Goal: Check status: Check status

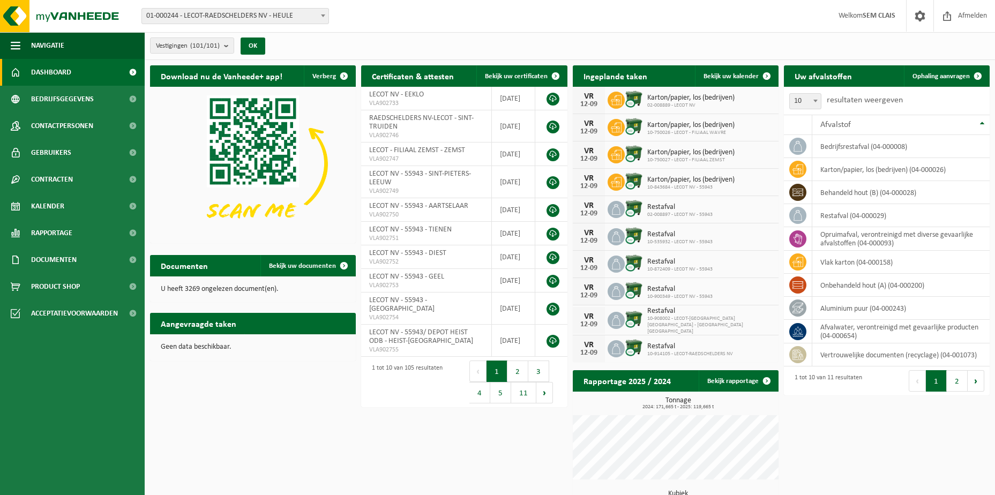
click at [226, 25] on div "Vestiging: 01-000244 - LECOT-[GEOGRAPHIC_DATA] NV - HEULE 10-852581 - LECOT - D…" at bounding box center [497, 16] width 995 height 33
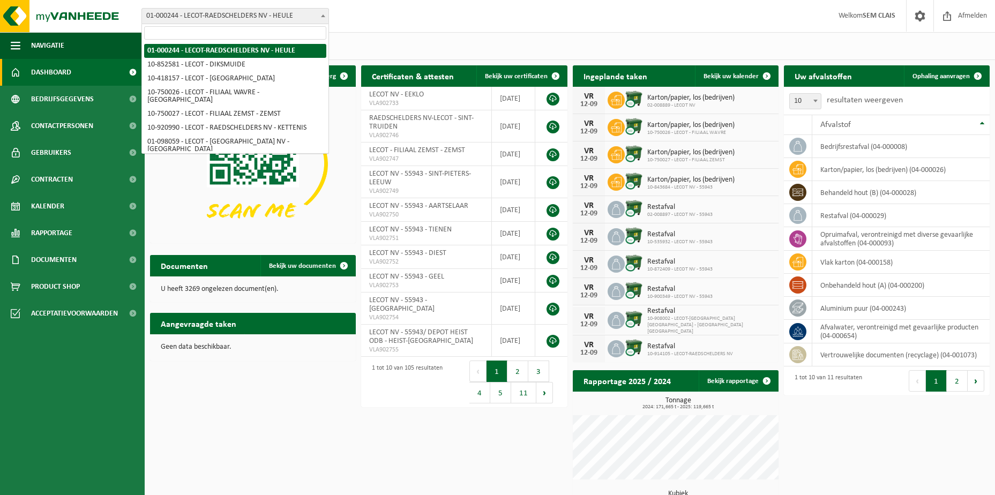
click at [229, 19] on span "01-000244 - LECOT-RAEDSCHELDERS NV - HEULE" at bounding box center [235, 16] width 186 height 15
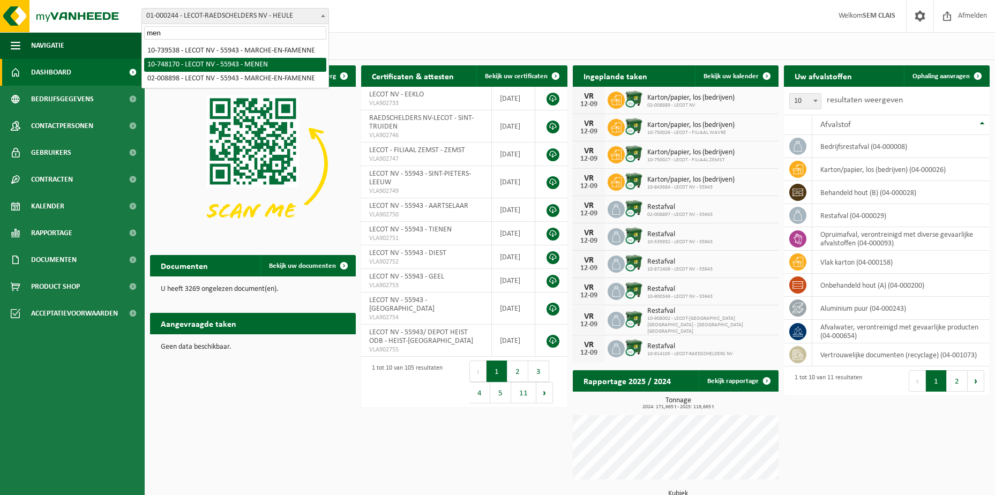
type input "men"
select select "6022"
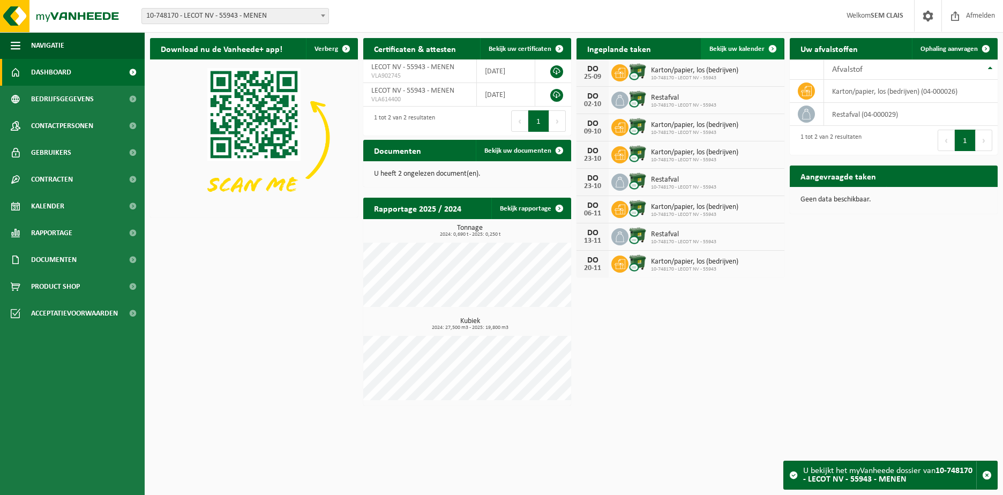
click at [751, 49] on span "Bekijk uw kalender" at bounding box center [736, 49] width 55 height 7
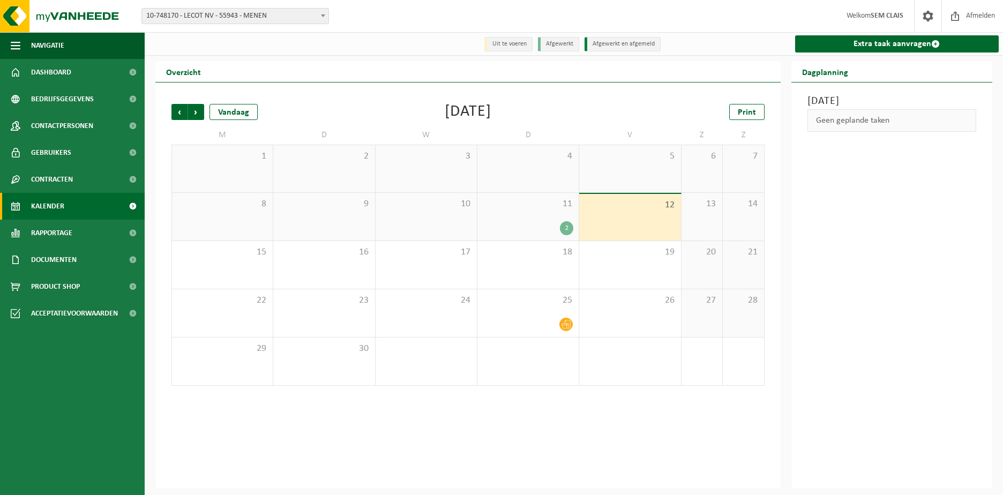
click at [564, 232] on div "2" at bounding box center [566, 228] width 13 height 14
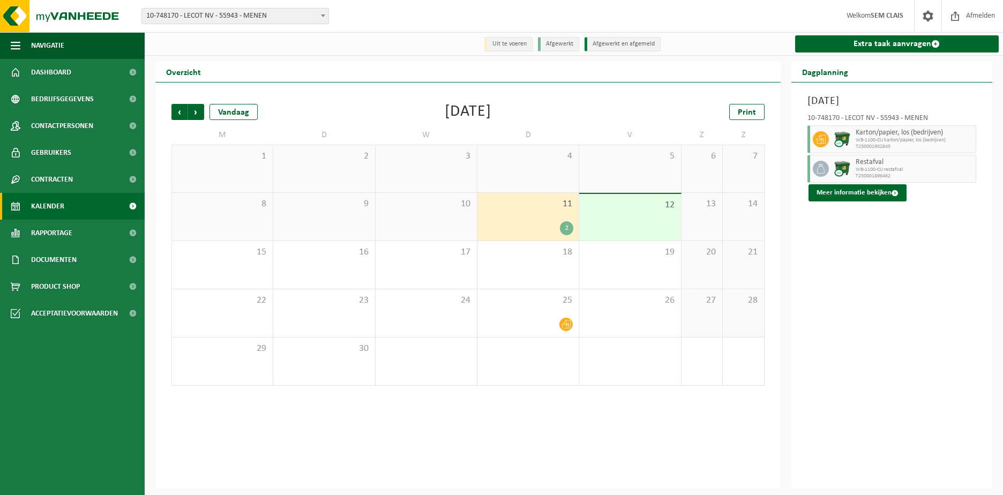
click at [563, 235] on div "2" at bounding box center [528, 228] width 91 height 14
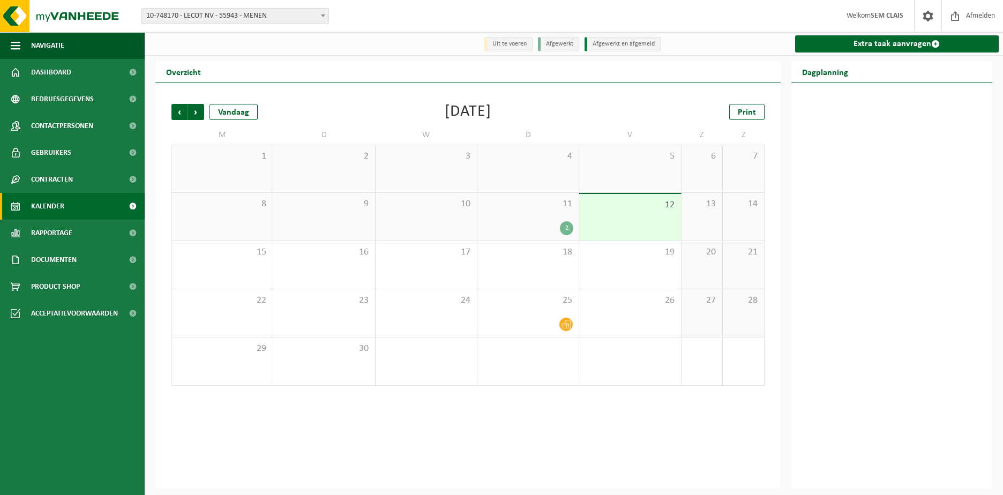
click at [564, 231] on div "2" at bounding box center [566, 228] width 13 height 14
click at [565, 230] on div "2" at bounding box center [566, 228] width 13 height 14
click at [565, 223] on div "2" at bounding box center [566, 228] width 13 height 14
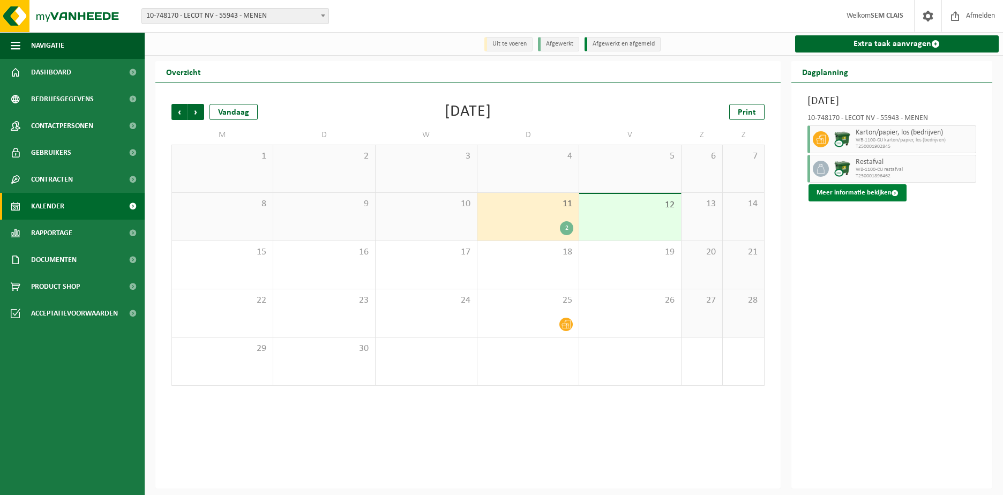
click at [874, 197] on button "Meer informatie bekijken" at bounding box center [858, 192] width 98 height 17
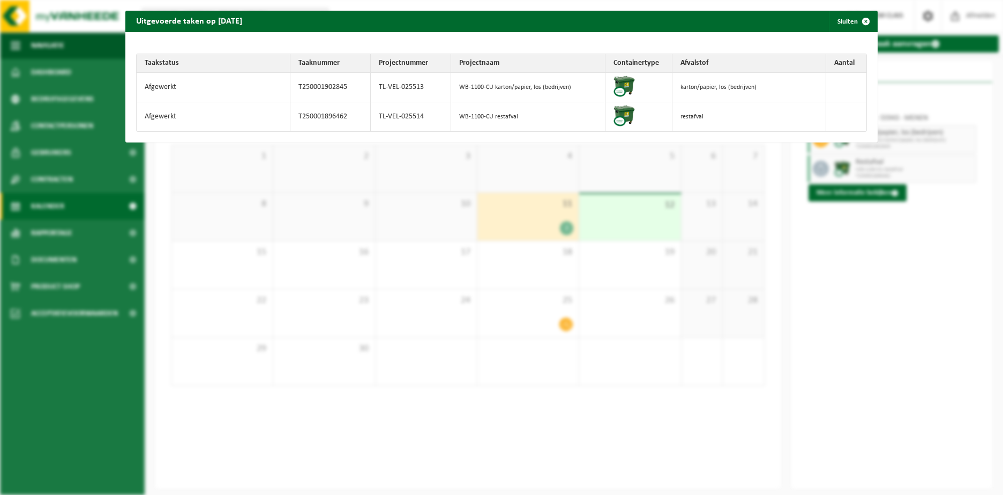
click at [500, 183] on div "Uitgevoerde taken op 2025-09-11 Sluiten Taakstatus Taaknummer Projectnummer Pro…" at bounding box center [501, 247] width 1003 height 495
